Goal: Transaction & Acquisition: Download file/media

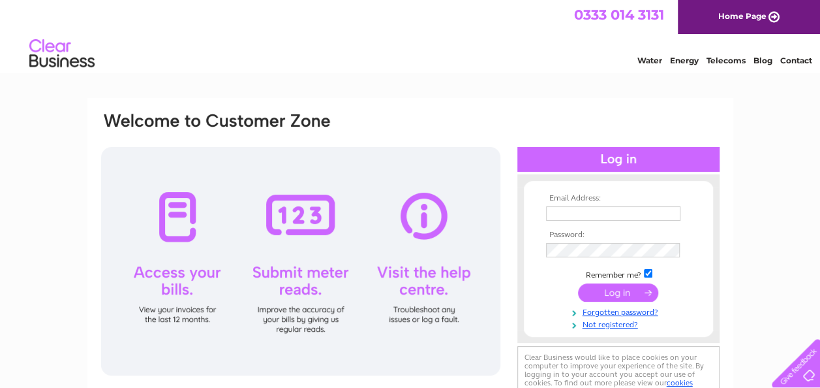
type input "[EMAIL_ADDRESS][DOMAIN_NAME]"
click at [625, 290] on input "submit" at bounding box center [618, 292] width 80 height 18
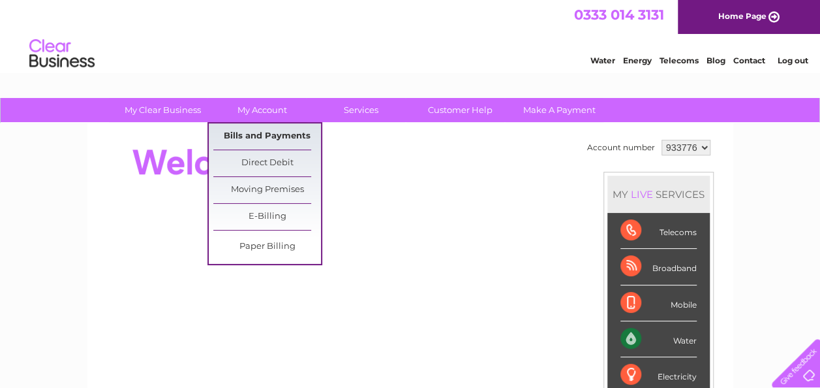
click at [279, 131] on link "Bills and Payments" at bounding box center [267, 136] width 108 height 26
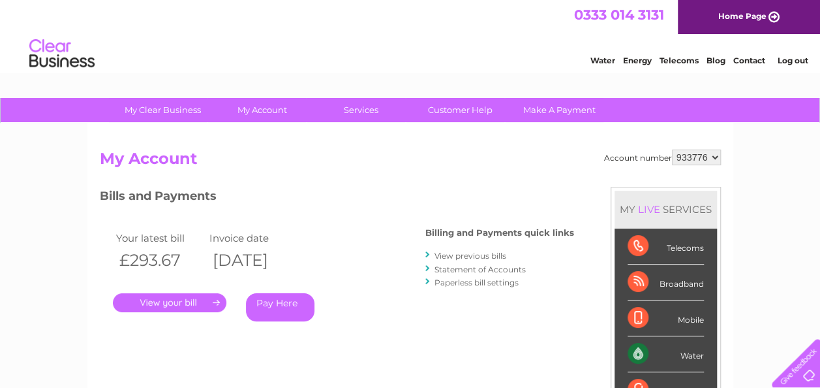
click at [471, 255] on link "View previous bills" at bounding box center [471, 256] width 72 height 10
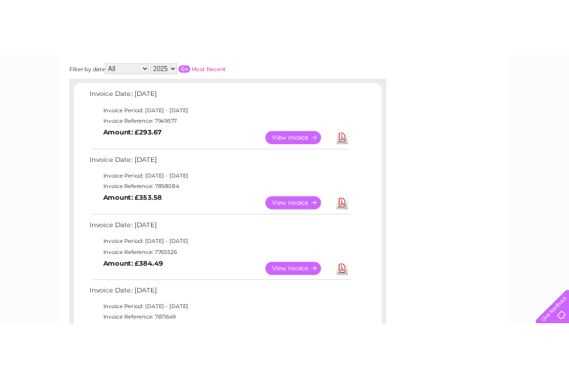
scroll to position [195, 0]
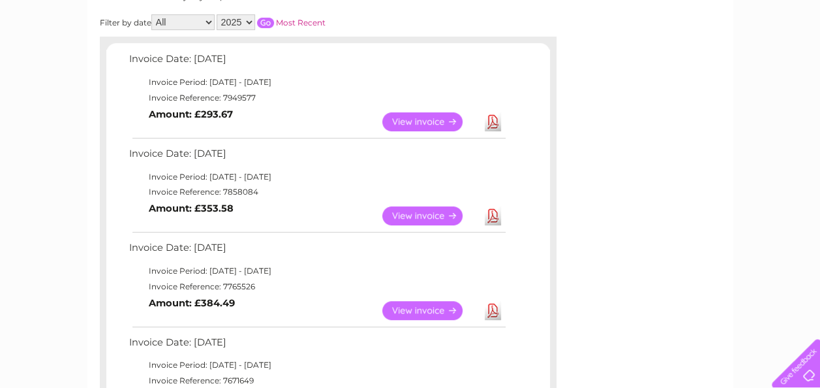
click at [496, 214] on link "Download" at bounding box center [493, 215] width 16 height 19
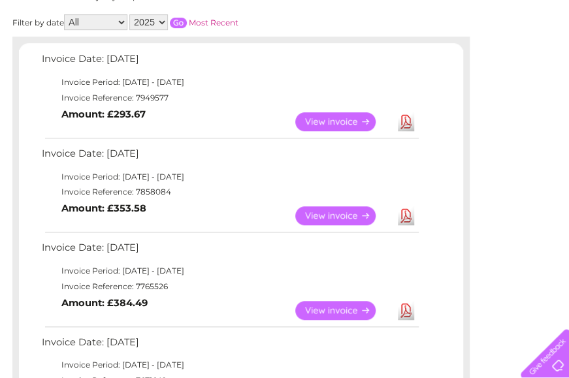
click at [405, 117] on link "Download" at bounding box center [406, 121] width 16 height 19
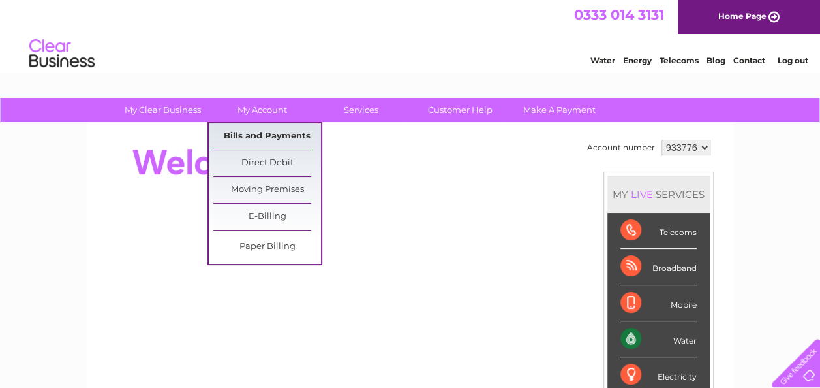
click at [274, 131] on link "Bills and Payments" at bounding box center [267, 136] width 108 height 26
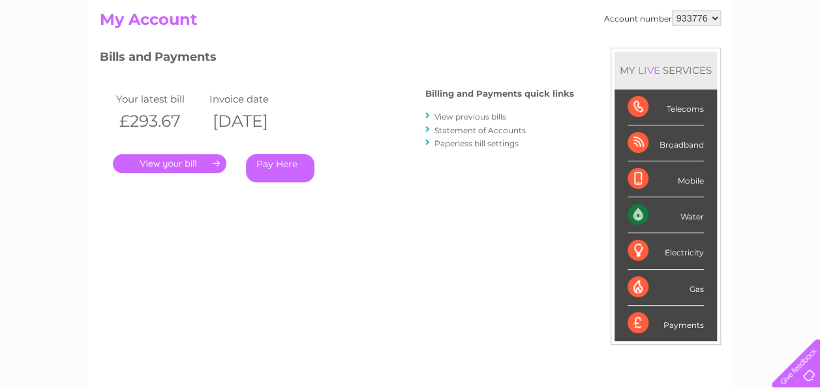
scroll to position [140, 0]
click at [487, 116] on link "View previous bills" at bounding box center [471, 116] width 72 height 10
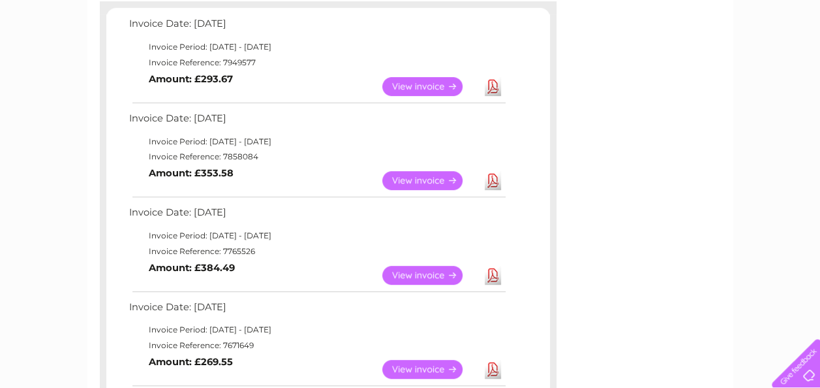
scroll to position [232, 0]
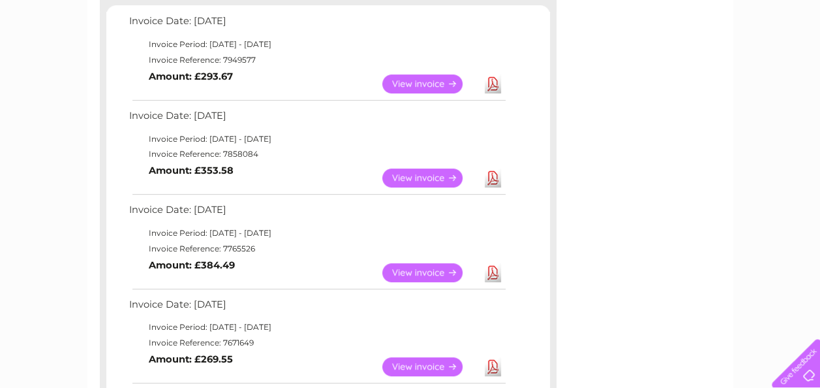
click at [493, 273] on link "Download" at bounding box center [493, 272] width 16 height 19
